Goal: Subscribe to service/newsletter

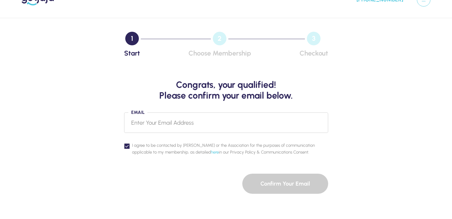
scroll to position [18, 0]
click at [156, 126] on input "Email" at bounding box center [226, 123] width 204 height 20
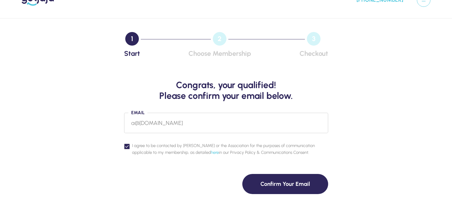
type input "a@[DOMAIN_NAME]"
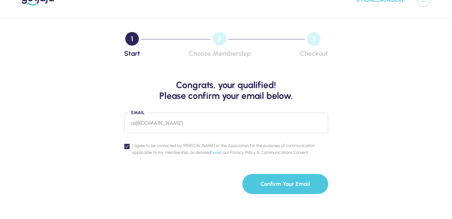
click at [283, 185] on button "Confirm Your Email" at bounding box center [285, 184] width 86 height 20
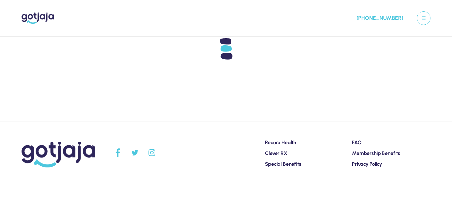
scroll to position [0, 0]
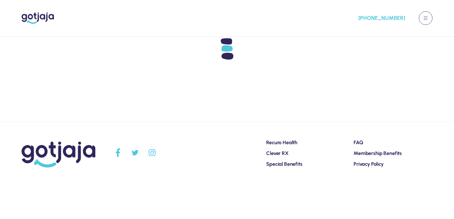
click at [426, 14] on button at bounding box center [426, 18] width 14 height 14
click at [270, 105] on div at bounding box center [227, 79] width 454 height 85
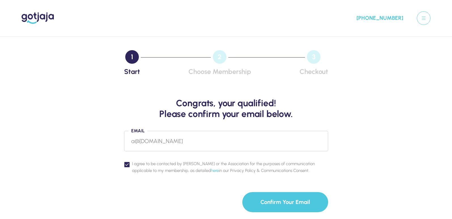
click at [296, 200] on button "Confirm Your Email" at bounding box center [285, 202] width 86 height 20
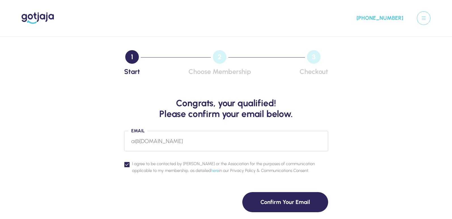
click at [296, 200] on html "Your Cart No Plan selected yet Join Now! [PHONE_NUMBER] 1 Start 2 Choose Member…" at bounding box center [226, 156] width 452 height 313
click at [256, 136] on input "a@[DOMAIN_NAME]" at bounding box center [226, 141] width 204 height 20
